Goal: Information Seeking & Learning: Learn about a topic

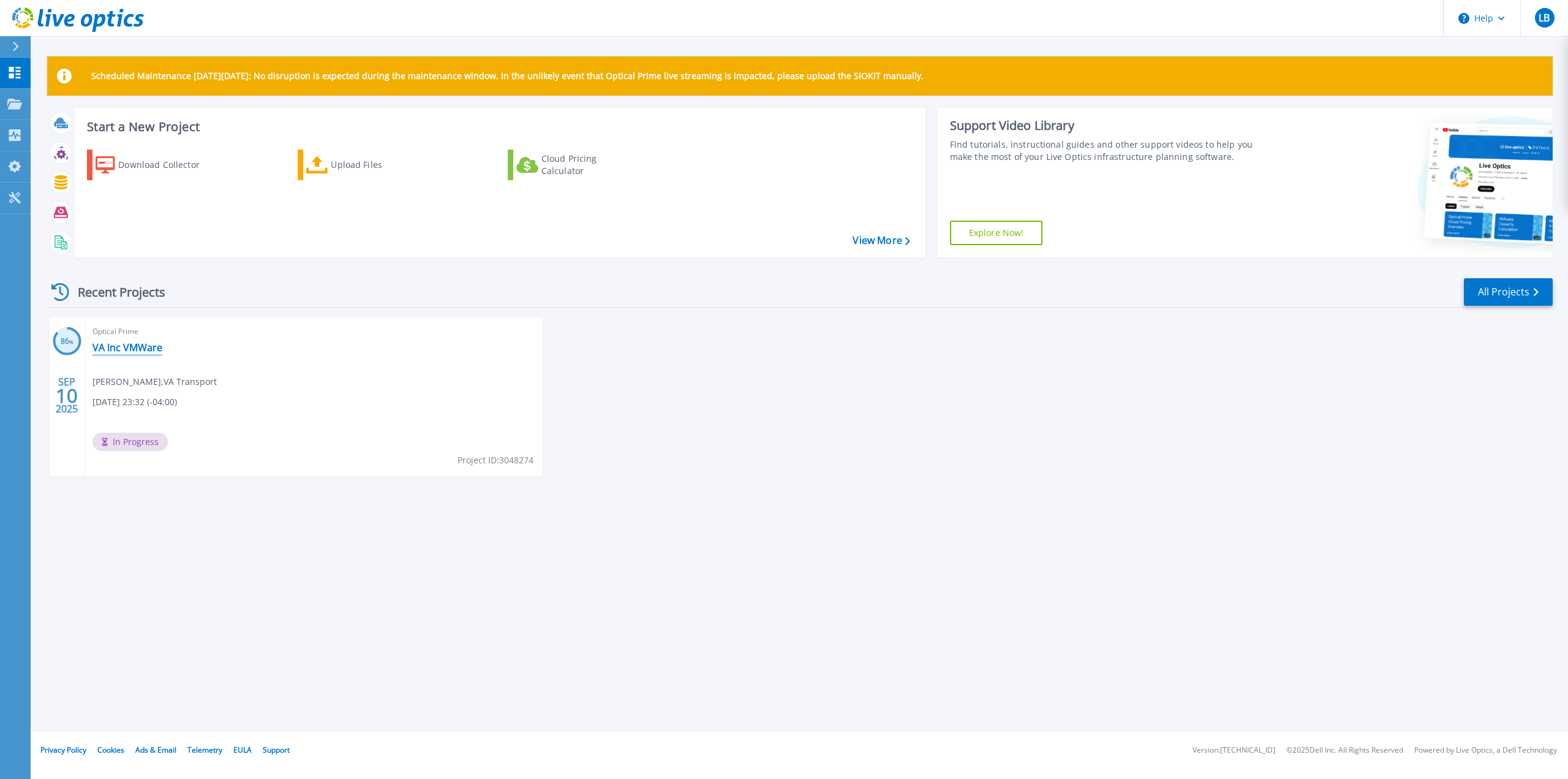
click at [137, 349] on link "VA Inc VMWare" at bounding box center [127, 347] width 70 height 12
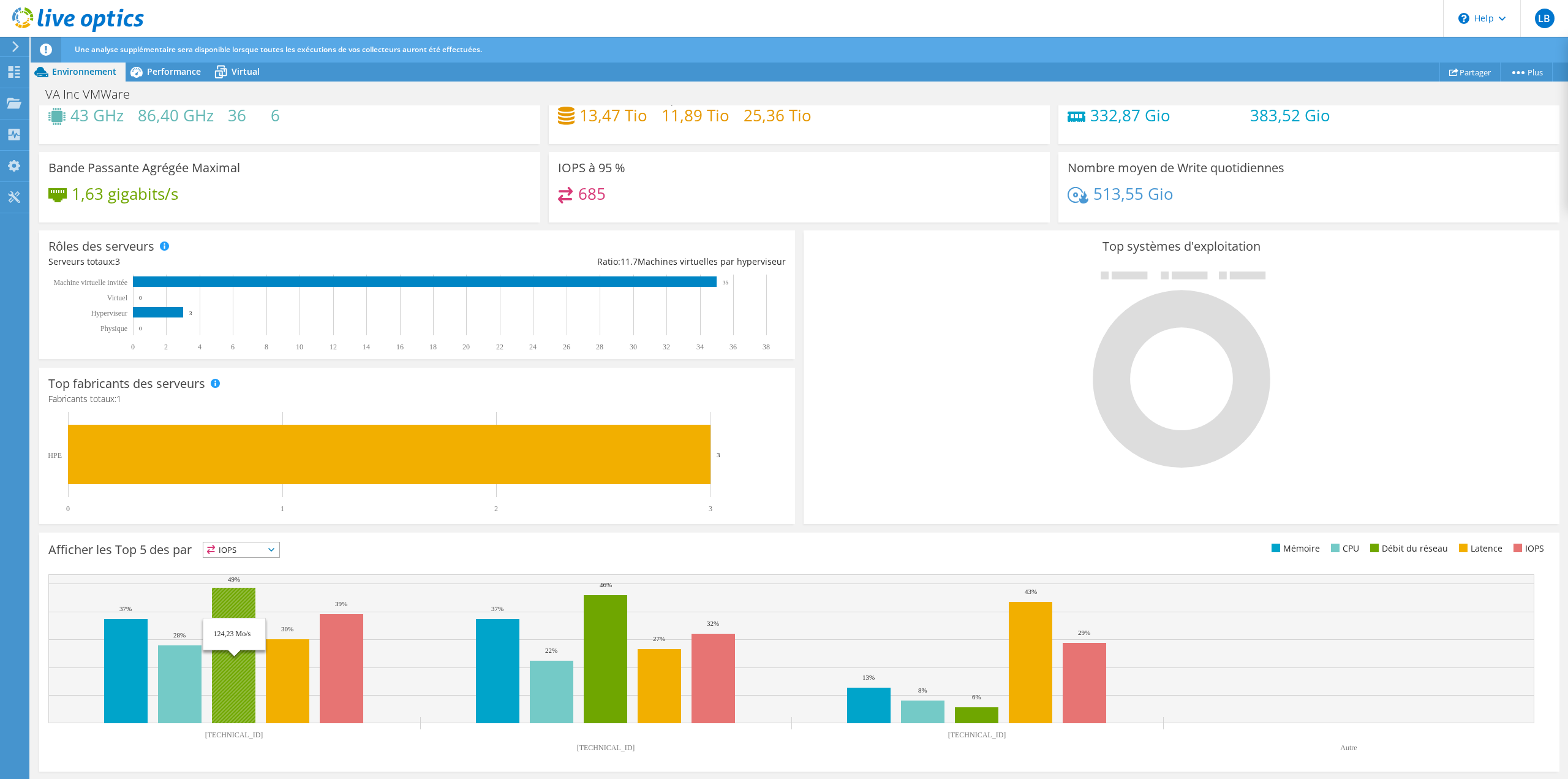
scroll to position [29, 0]
click at [163, 70] on span "Performance" at bounding box center [173, 72] width 54 height 11
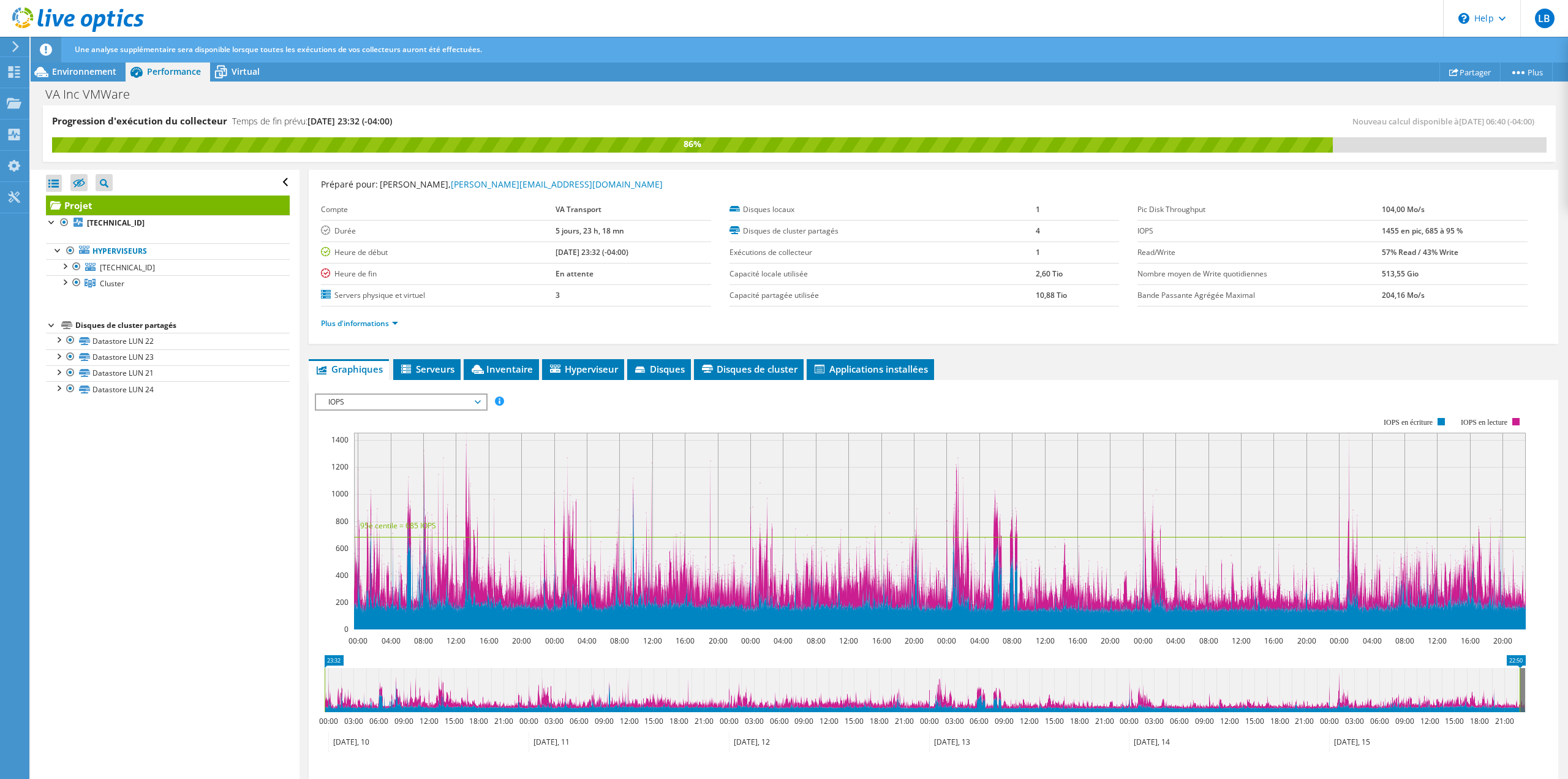
scroll to position [0, 0]
click at [110, 270] on span "[TECHNICAL_ID]" at bounding box center [127, 268] width 55 height 10
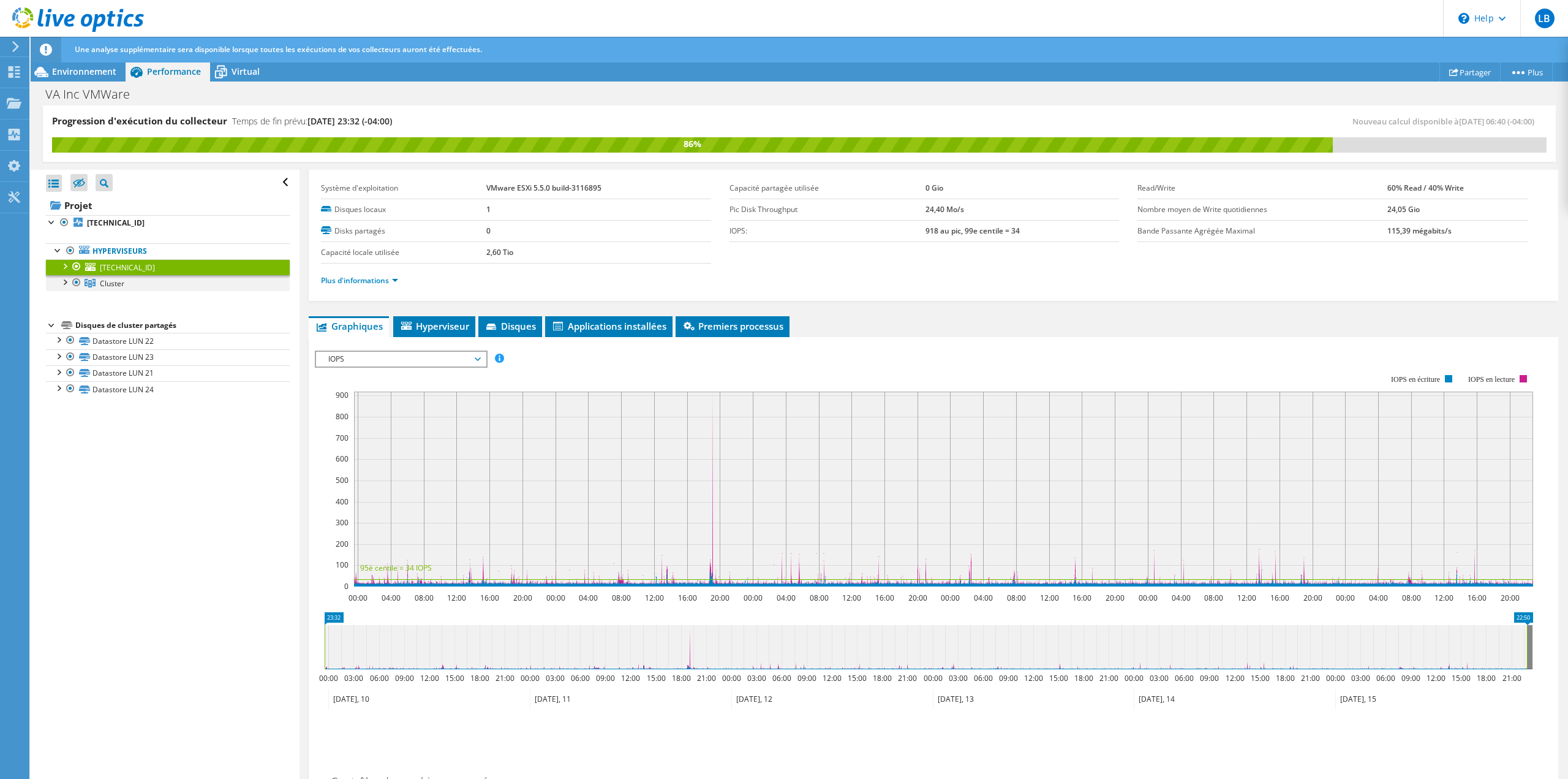
click at [64, 279] on div at bounding box center [64, 281] width 12 height 12
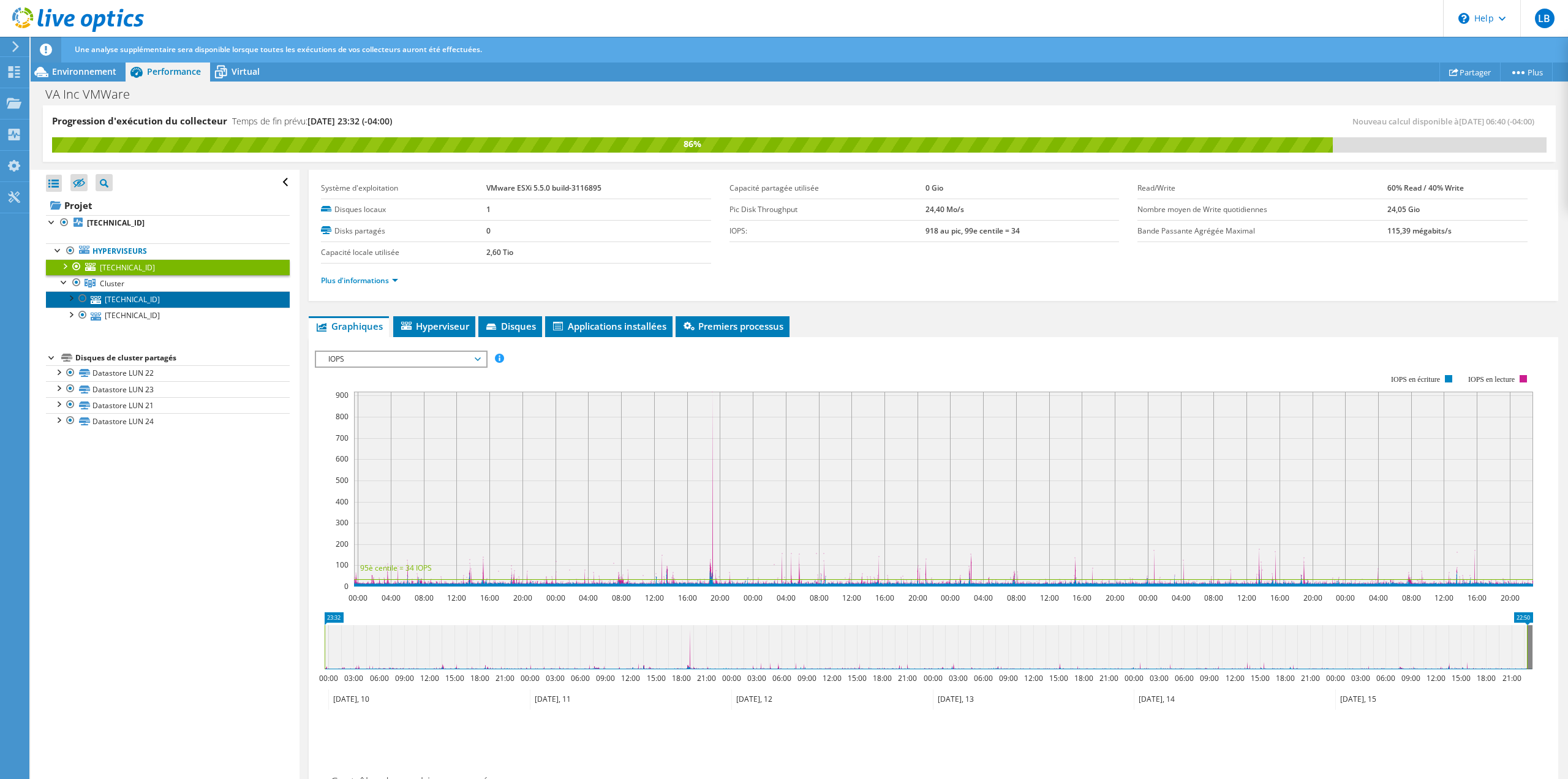
click at [140, 299] on link "[TECHNICAL_ID]" at bounding box center [168, 299] width 244 height 16
